Goal: Task Accomplishment & Management: Use online tool/utility

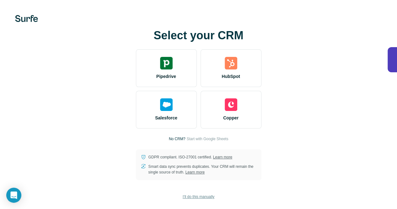
click at [183, 199] on span "I’ll do this manually" at bounding box center [199, 197] width 32 height 6
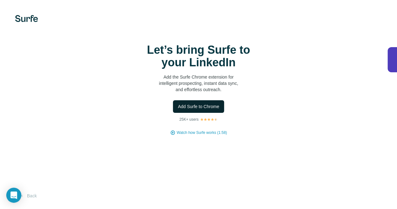
click at [178, 110] on span "Add Surfe to Chrome" at bounding box center [198, 106] width 41 height 6
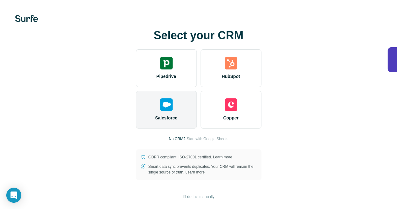
click at [160, 102] on img at bounding box center [166, 104] width 13 height 13
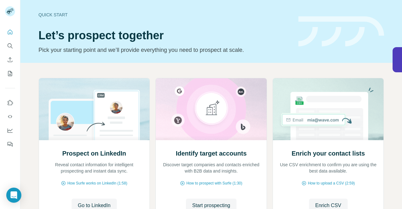
click at [25, 72] on div "Prospect on LinkedIn Reveal contact information for intelligent prospecting and…" at bounding box center [210, 163] width 381 height 201
click at [11, 46] on icon "Search" at bounding box center [10, 46] width 6 height 6
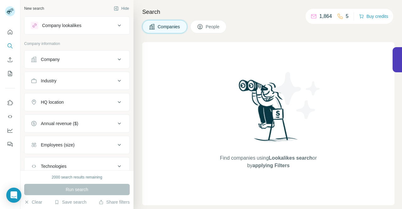
click at [89, 54] on button "Company" at bounding box center [76, 59] width 105 height 15
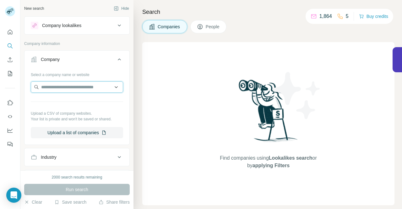
click at [70, 86] on input "text" at bounding box center [77, 86] width 92 height 11
type input "**********"
click at [203, 25] on icon at bounding box center [200, 27] width 6 height 6
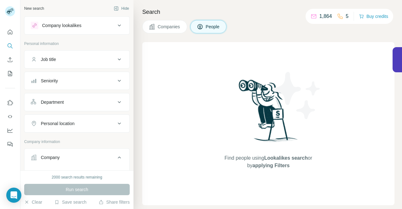
click at [12, 46] on icon "Search" at bounding box center [10, 46] width 6 height 6
click at [11, 32] on icon "Quick start" at bounding box center [10, 32] width 6 height 6
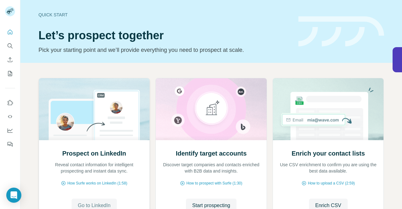
click at [100, 206] on span "Go to LinkedIn" at bounding box center [94, 206] width 33 height 8
